Goal: Check status: Check status

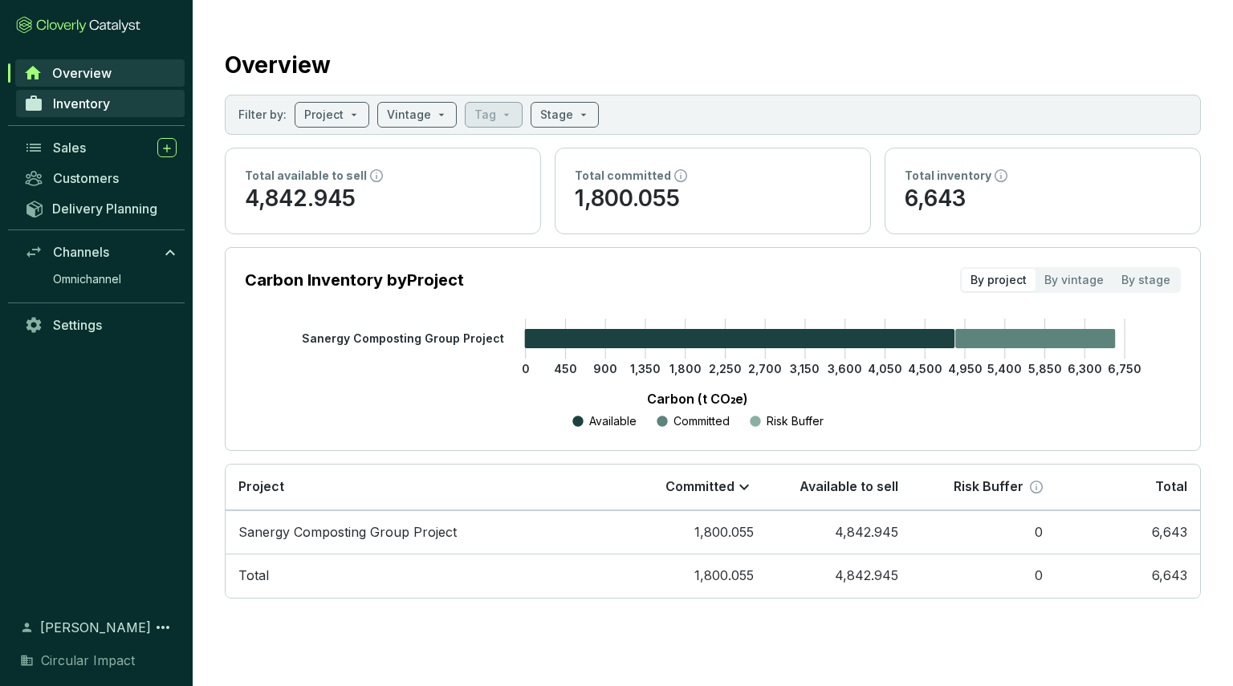
click at [106, 109] on span "Inventory" at bounding box center [81, 104] width 57 height 16
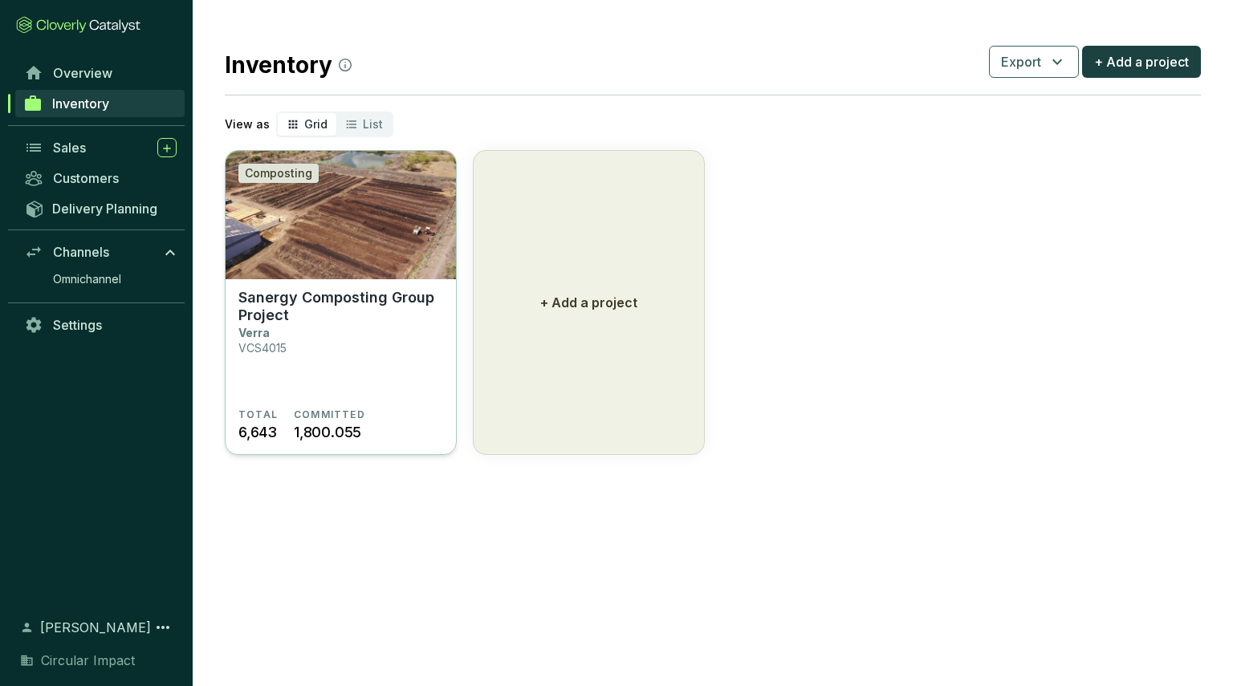
click at [363, 322] on p "Sanergy Composting Group Project" at bounding box center [340, 306] width 205 height 35
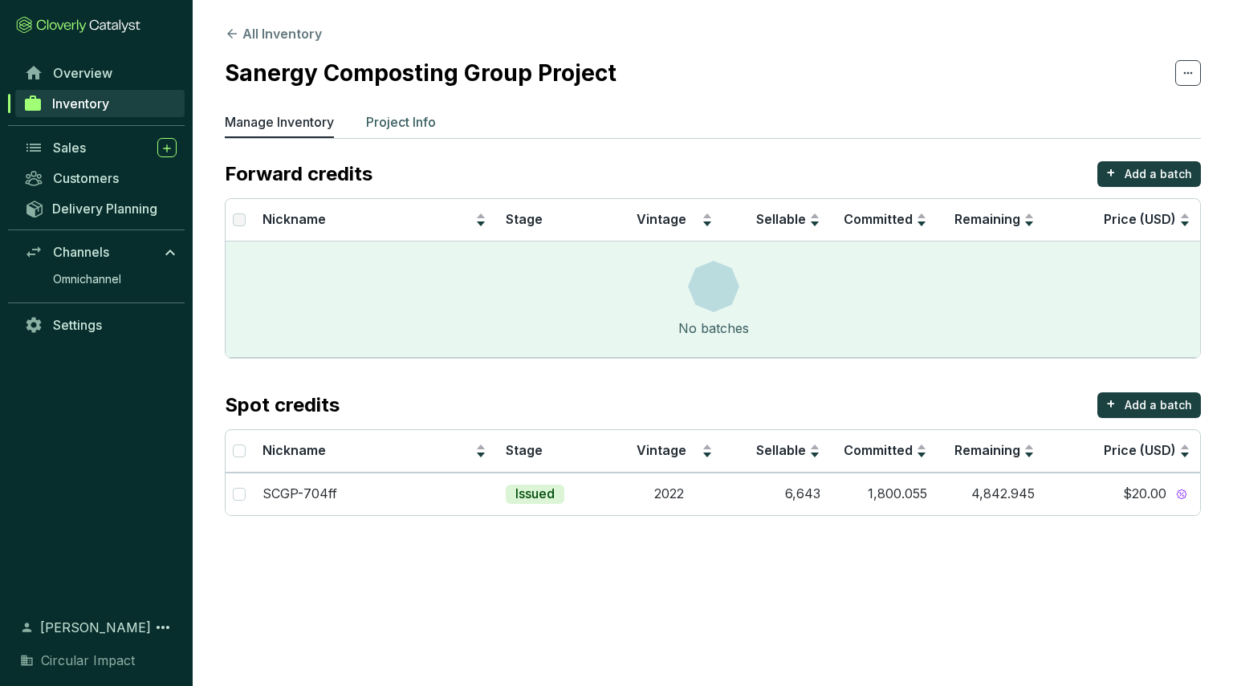
click at [412, 124] on p "Project Info" at bounding box center [401, 121] width 70 height 19
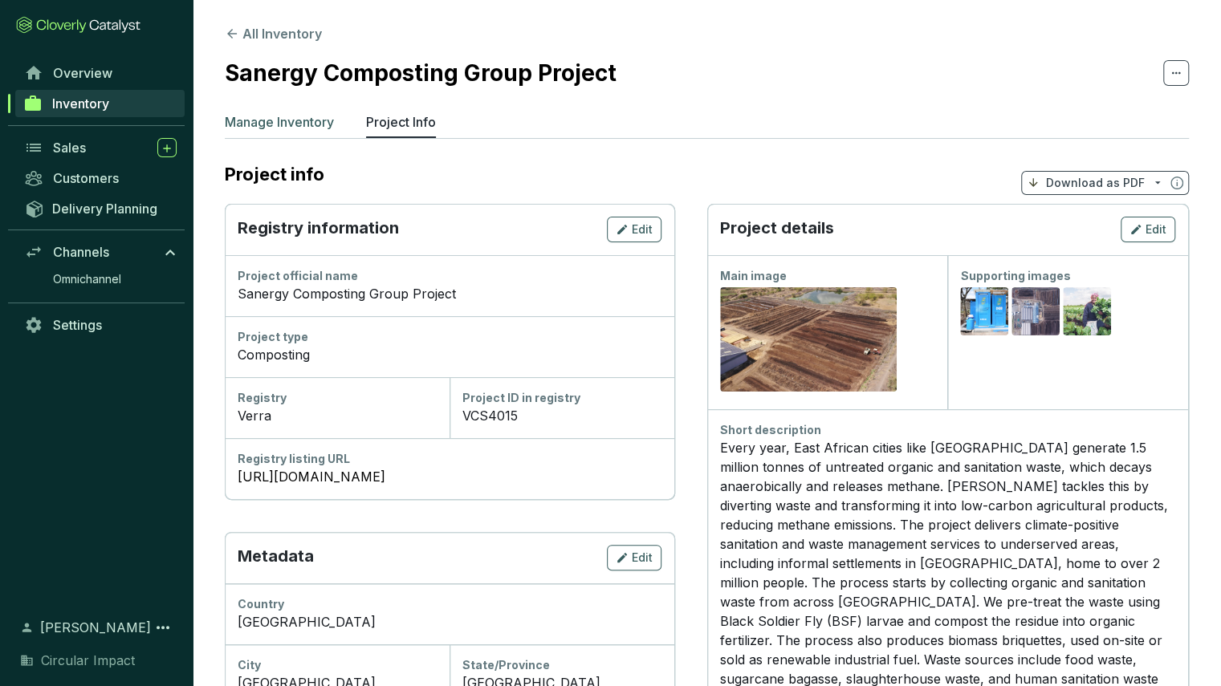
click at [310, 116] on p "Manage Inventory" at bounding box center [279, 121] width 109 height 19
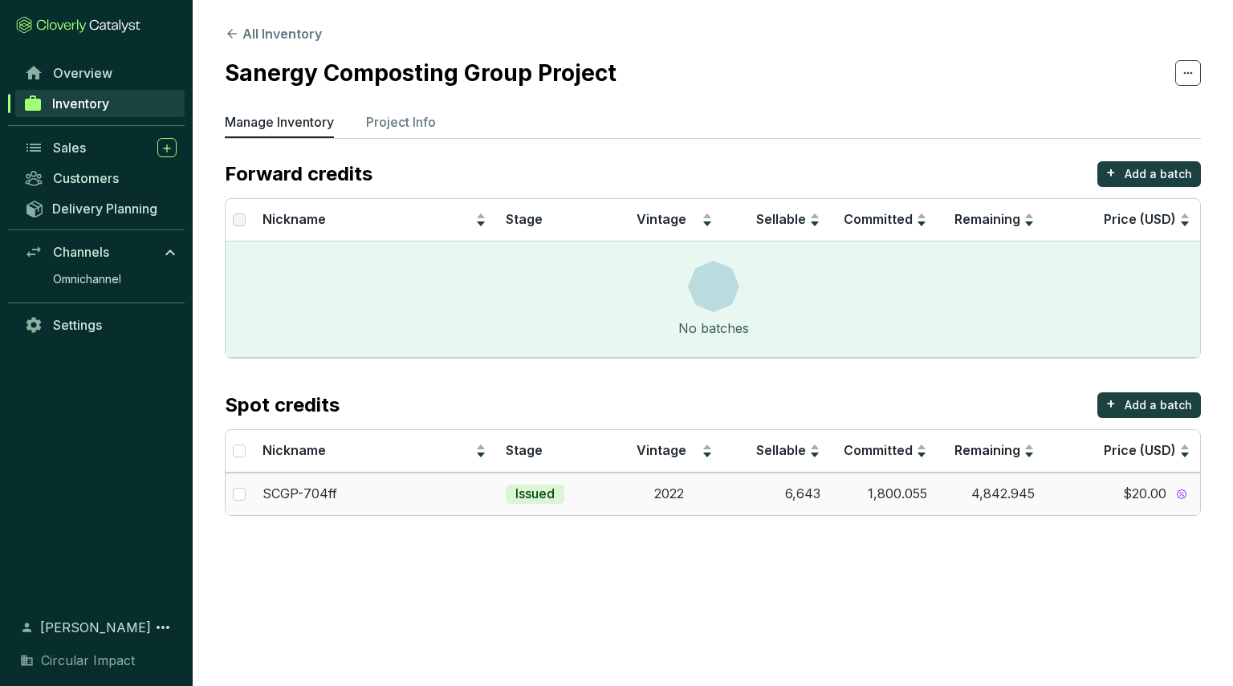
click at [733, 508] on td "6,643" at bounding box center [776, 494] width 108 height 43
